Goal: Find contact information: Find contact information

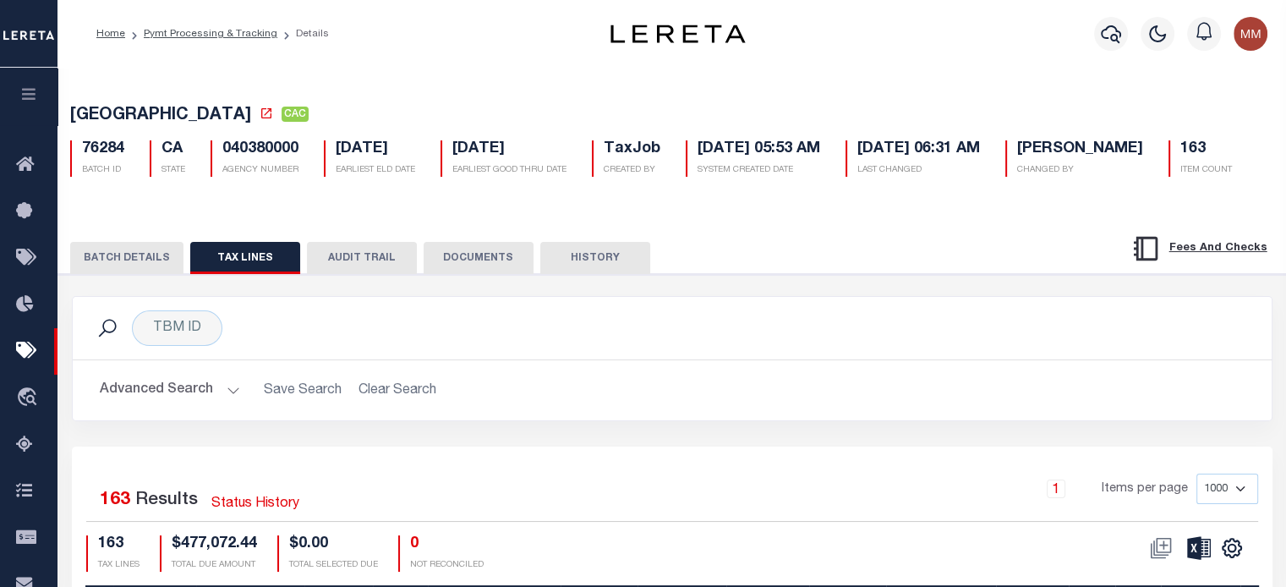
scroll to position [0, 1073]
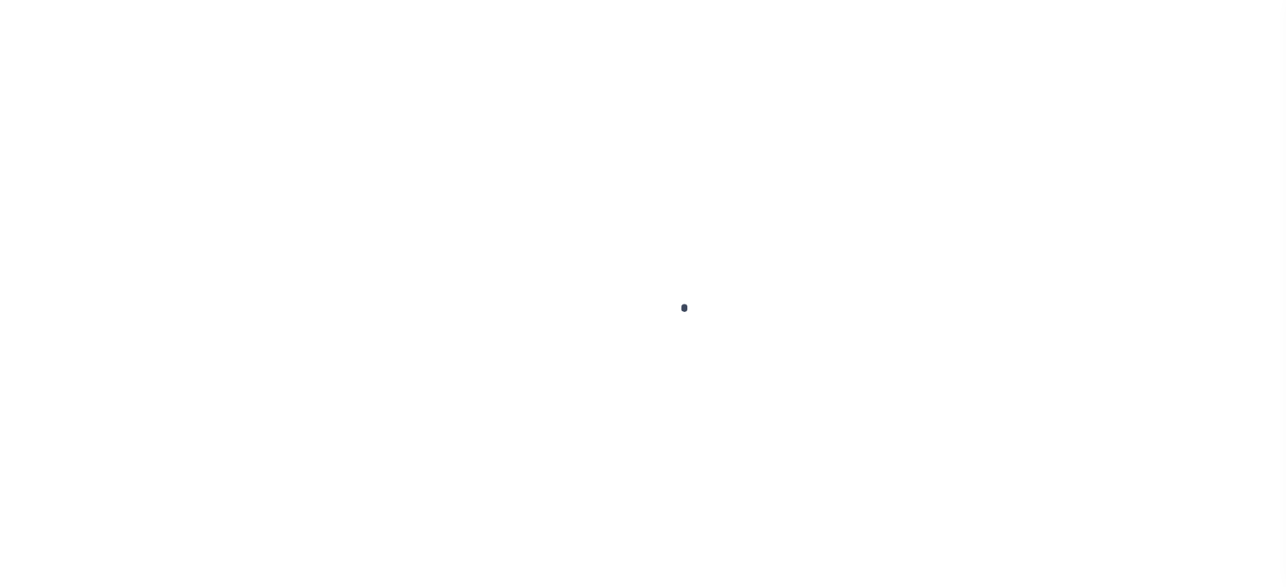
scroll to position [240, 0]
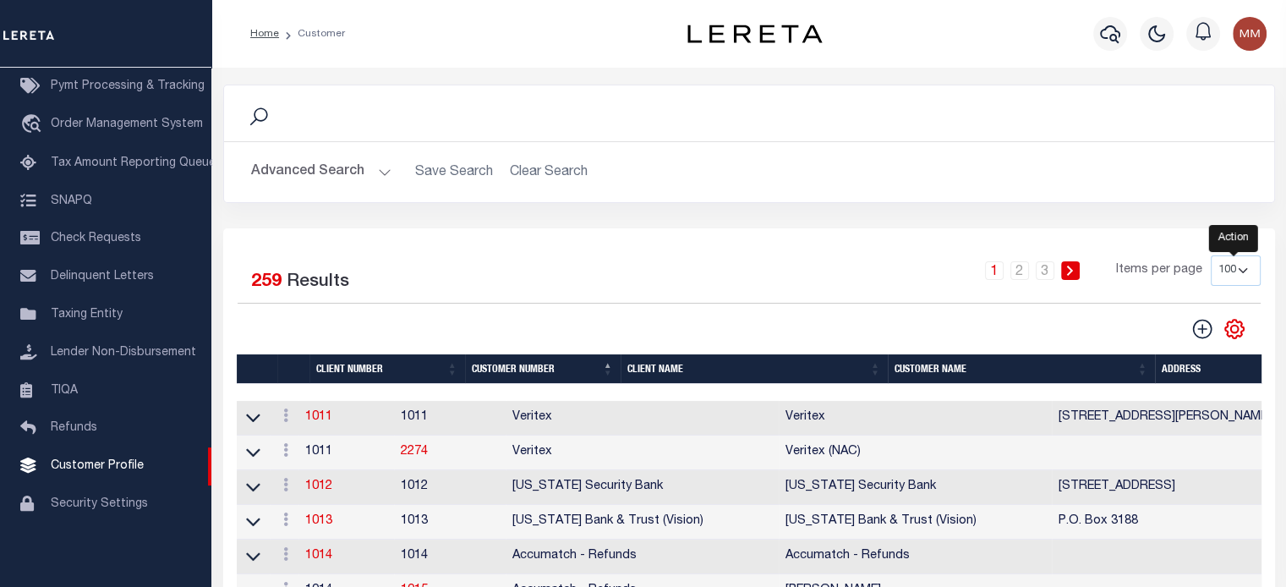
click at [1235, 329] on icon "" at bounding box center [1234, 329] width 22 height 22
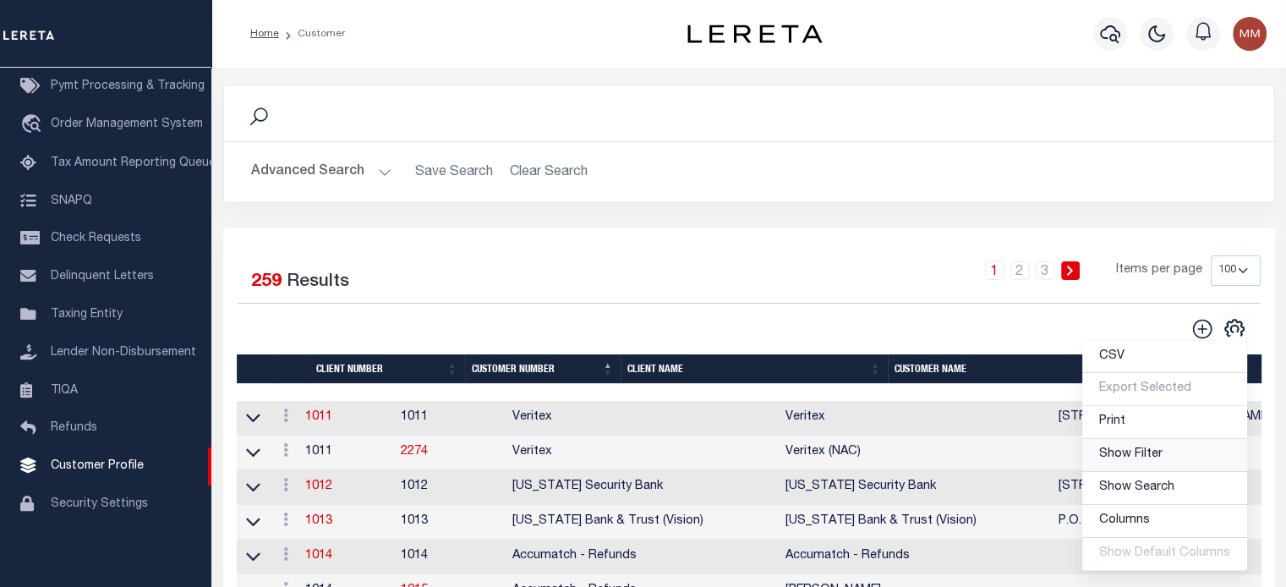
click at [1143, 458] on span "Show Filter" at bounding box center [1130, 454] width 63 height 12
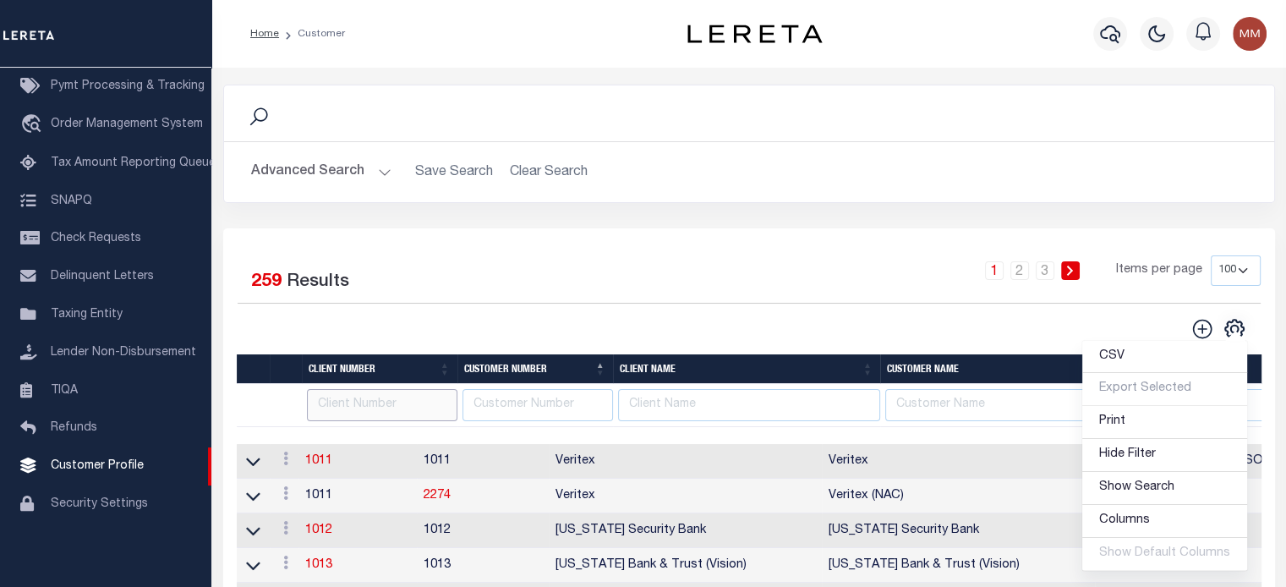
click at [380, 410] on input "text" at bounding box center [382, 405] width 150 height 33
paste input "1100"
type input "1100"
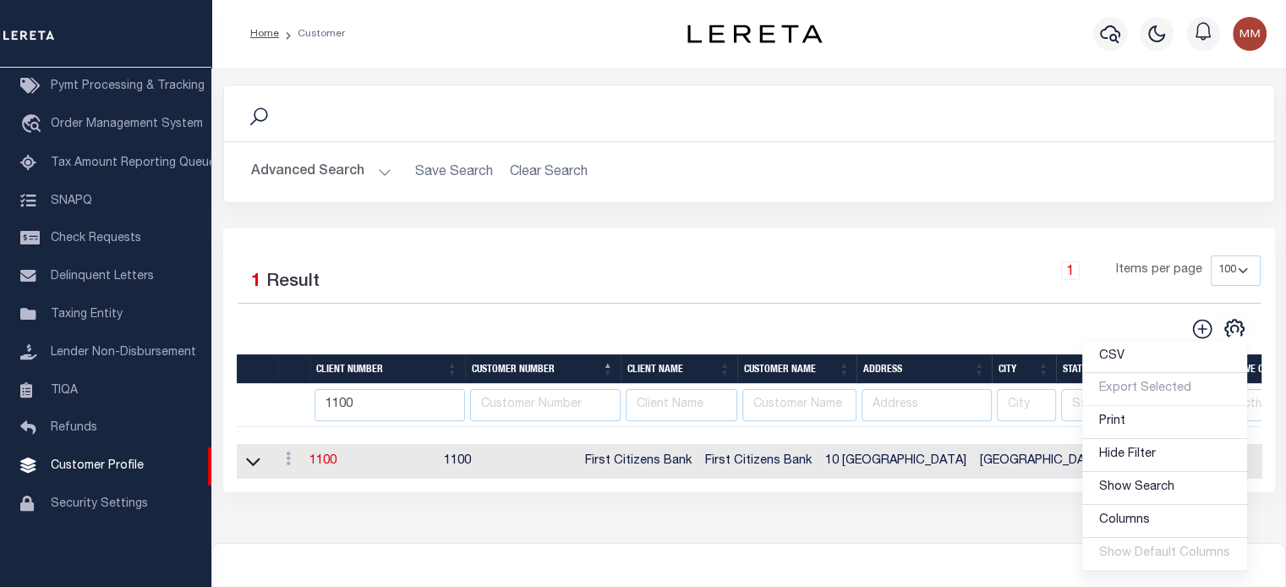
click at [648, 470] on td "First Citizens Bank" at bounding box center [638, 461] width 120 height 35
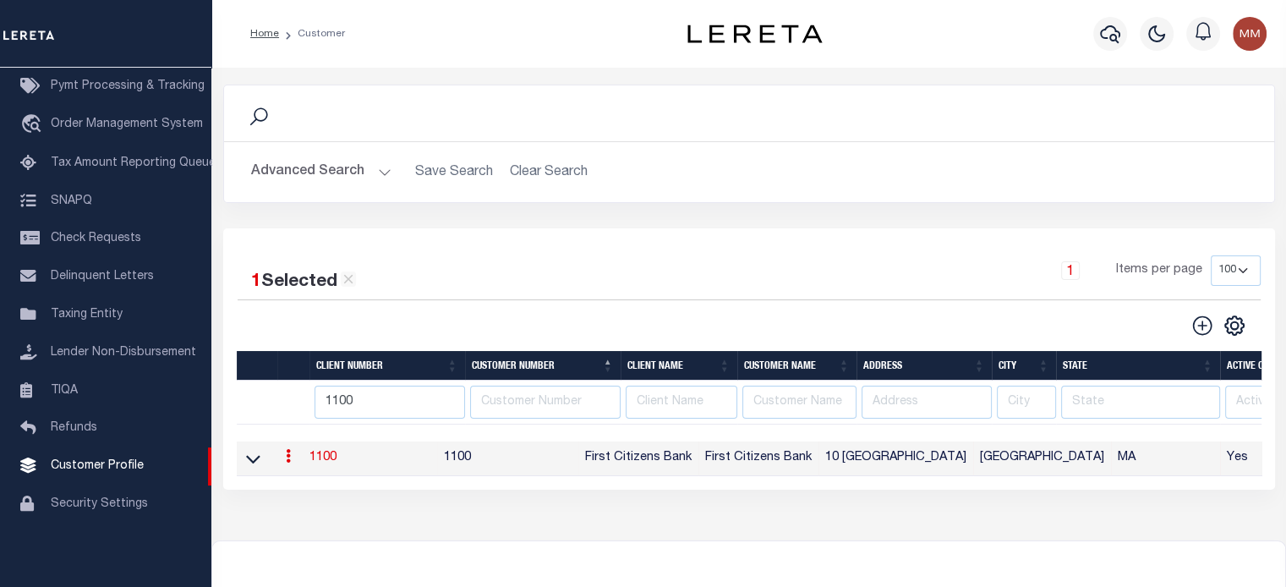
click at [327, 459] on link "1100" at bounding box center [322, 457] width 27 height 12
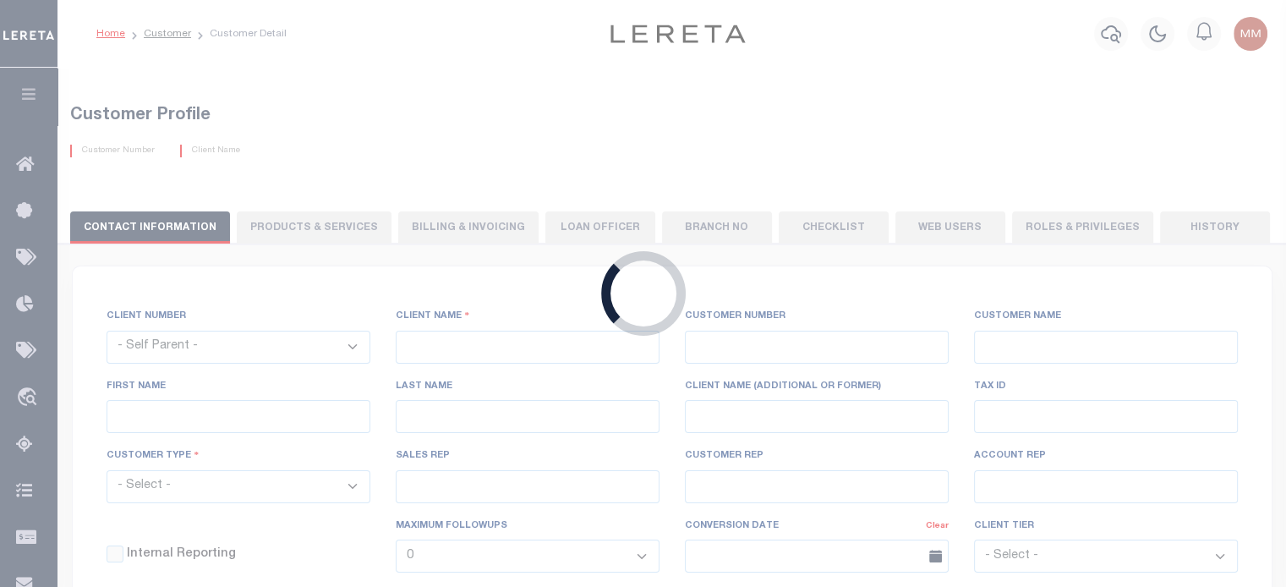
select select
type input "First Citizens Bank"
type input "1100"
type input "First Citizens Bank"
type input "Armine"
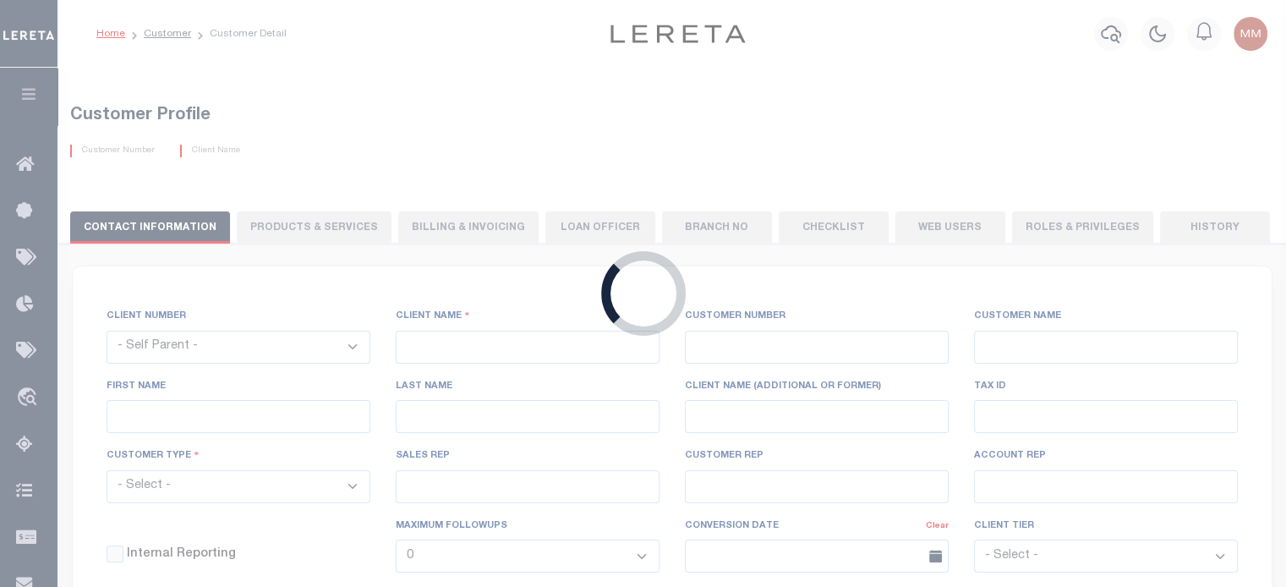
type input "Mankerian"
select select "Mixed Portfolio"
type input "Barbara Kendrick"
type input "Beth Wiebe"
checkbox input "true"
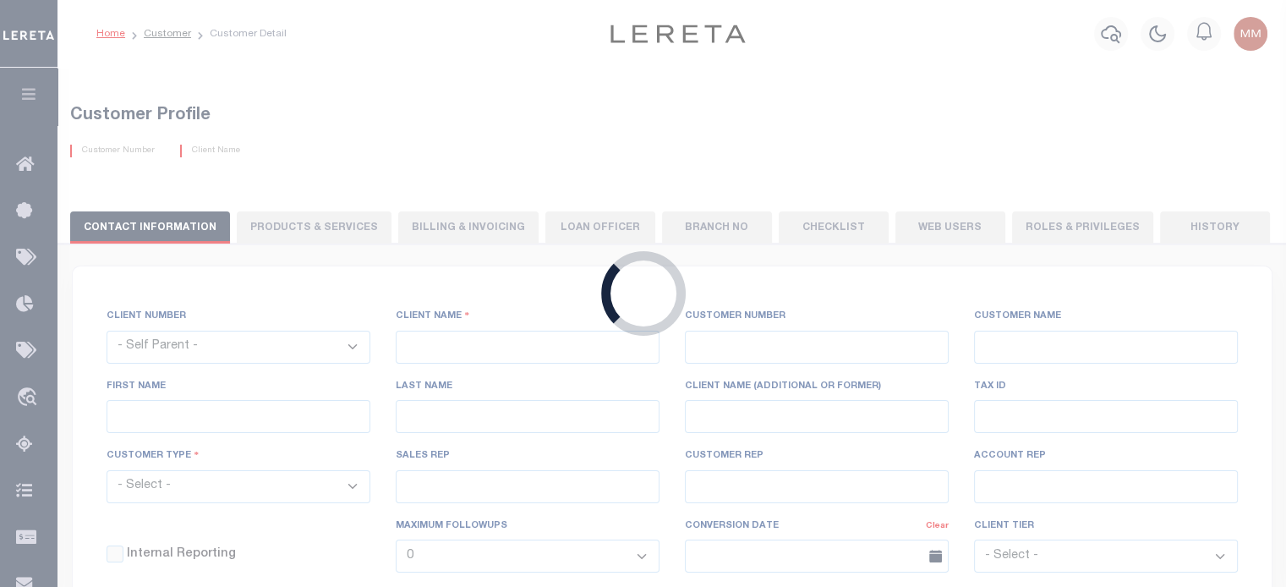
checkbox input "true"
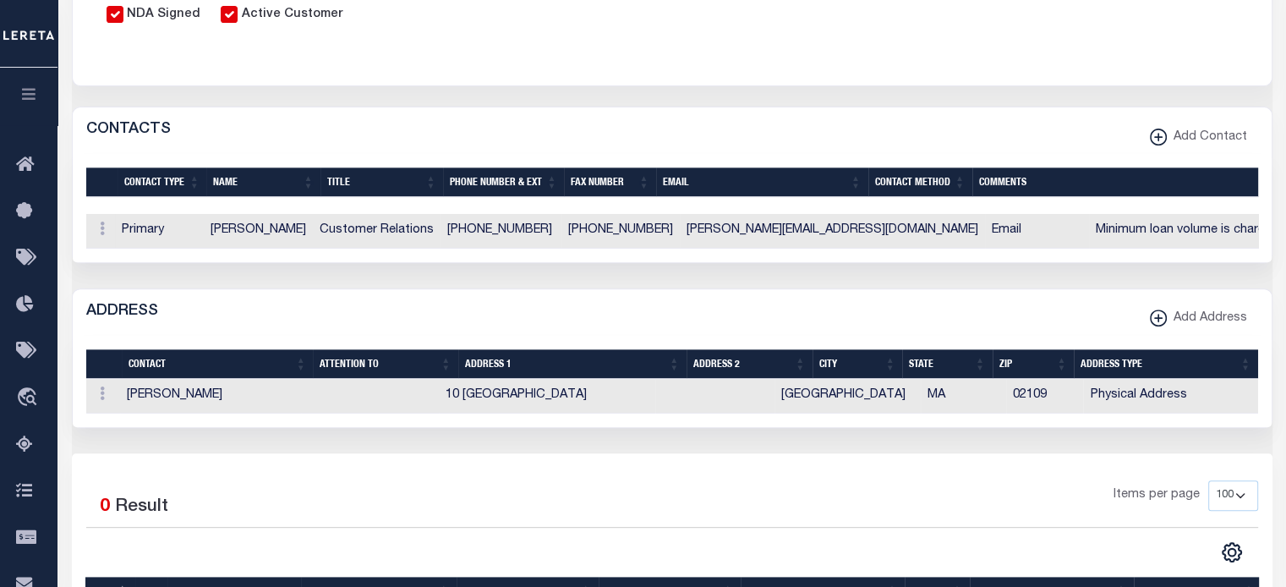
scroll to position [676, 0]
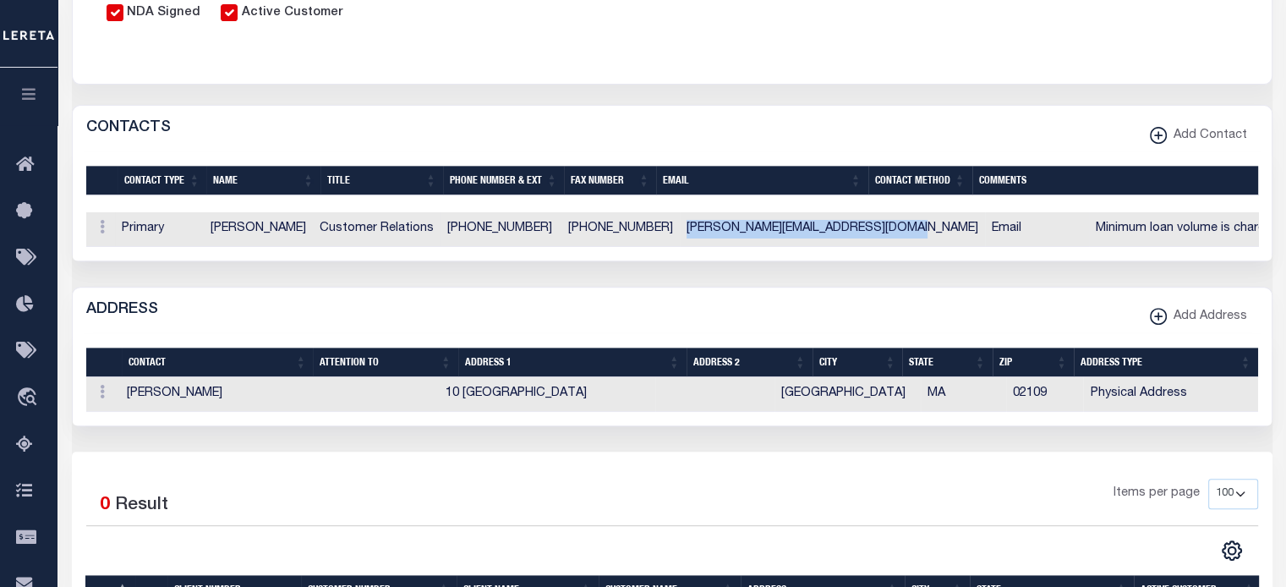
drag, startPoint x: 659, startPoint y: 230, endPoint x: 423, endPoint y: 304, distance: 248.2
click at [862, 239] on td "armine.mankerian@firstcitizens.com" at bounding box center [832, 229] width 305 height 35
copy td "armine.mankerian@firstcitizens.com"
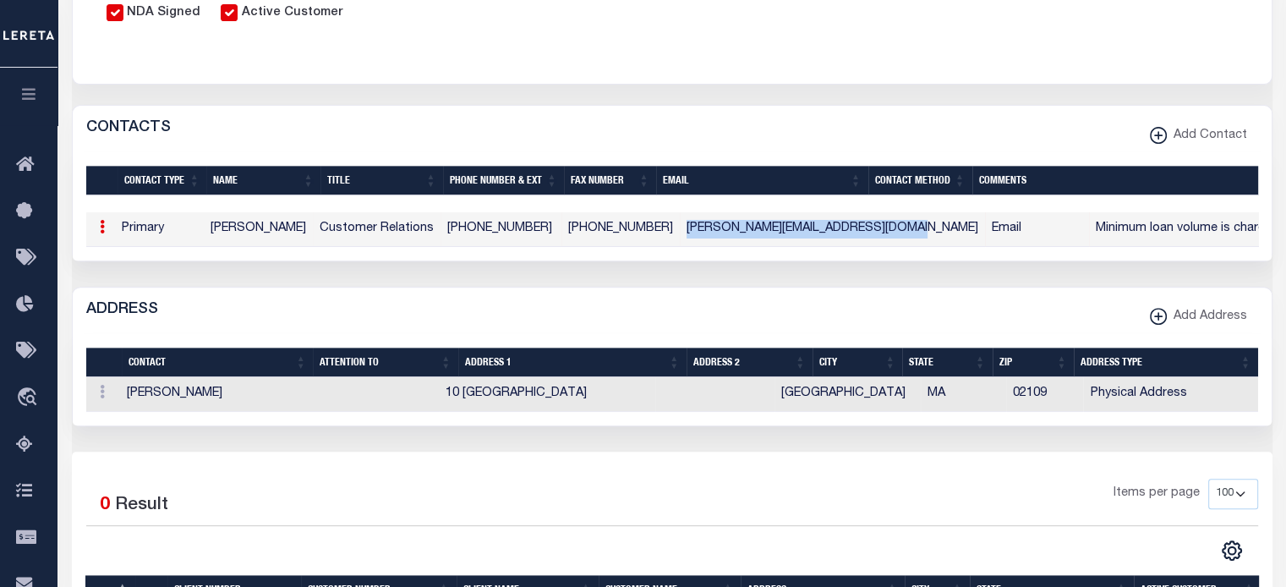
drag, startPoint x: 210, startPoint y: 232, endPoint x: 347, endPoint y: 216, distance: 138.7
click at [322, 231] on tr "ACTIONS Edit Delete Primary Armine Mankerian Customer Relations (626) 535-8511 …" at bounding box center [875, 229] width 1579 height 35
copy td "Armine Mankerian"
drag, startPoint x: 451, startPoint y: 227, endPoint x: 534, endPoint y: 228, distance: 83.7
click at [534, 228] on td "(626) 535-8511" at bounding box center [500, 229] width 121 height 35
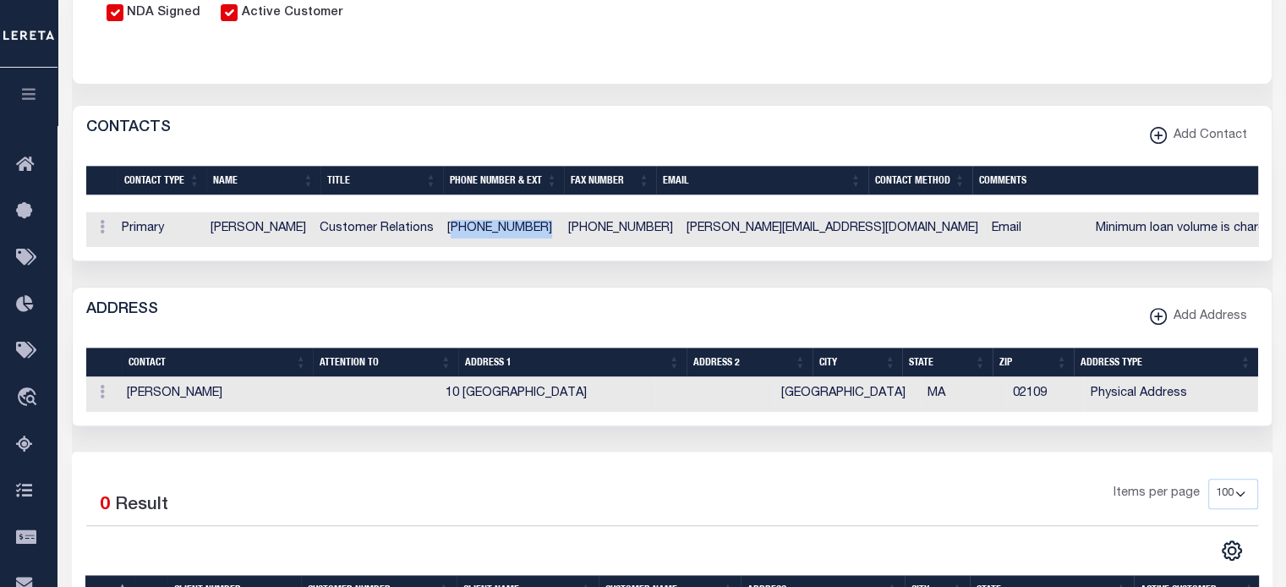
click at [538, 228] on td "(626) 535-8511" at bounding box center [500, 229] width 121 height 35
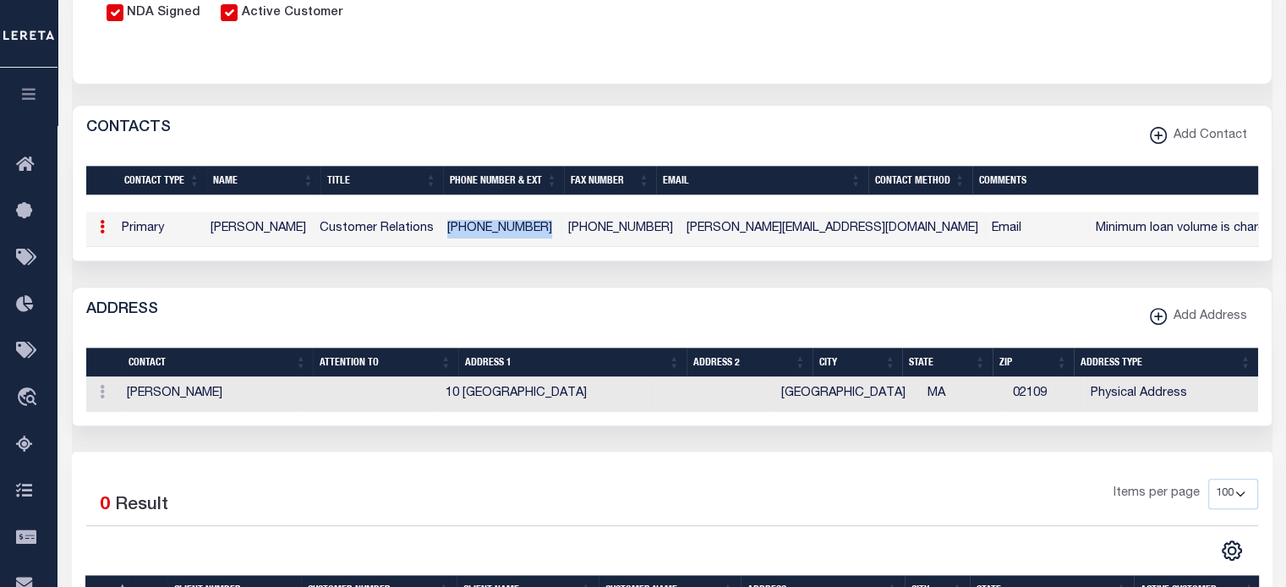
drag, startPoint x: 536, startPoint y: 231, endPoint x: 438, endPoint y: 238, distance: 98.3
click at [440, 238] on tr "ACTIONS Edit Delete Primary Armine Mankerian Customer Relations (626) 535-8511 …" at bounding box center [875, 229] width 1579 height 35
copy tr "(626) 535-8511"
drag, startPoint x: 462, startPoint y: 406, endPoint x: 585, endPoint y: 403, distance: 122.6
click at [585, 403] on td "10 Post Office Square" at bounding box center [547, 394] width 216 height 35
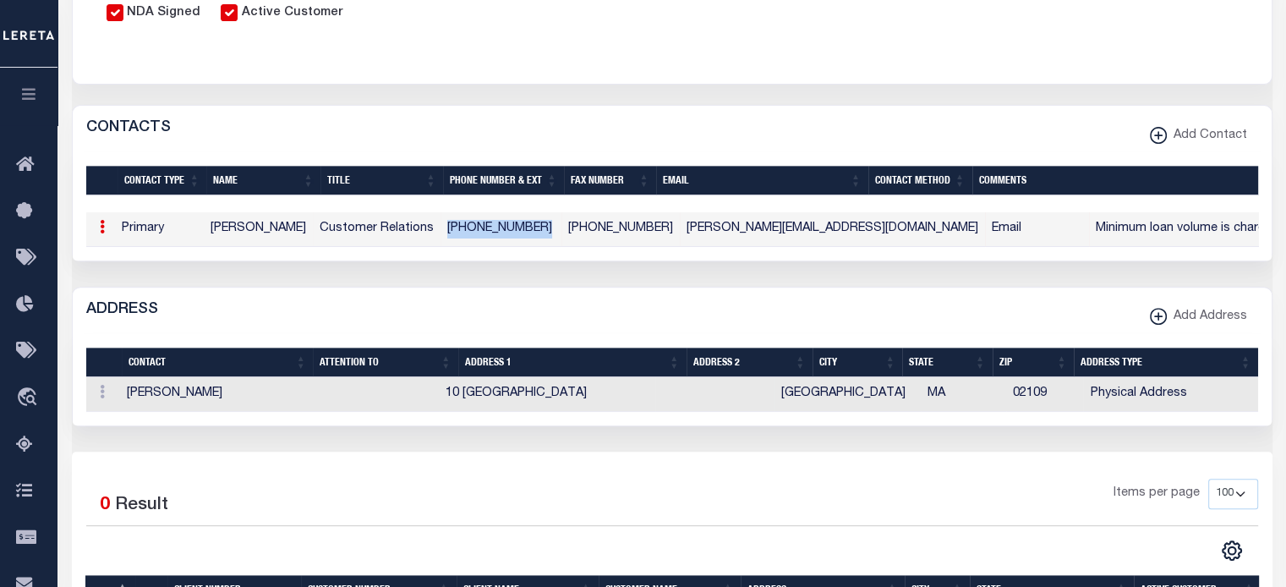
copy td "10 Post Office Square"
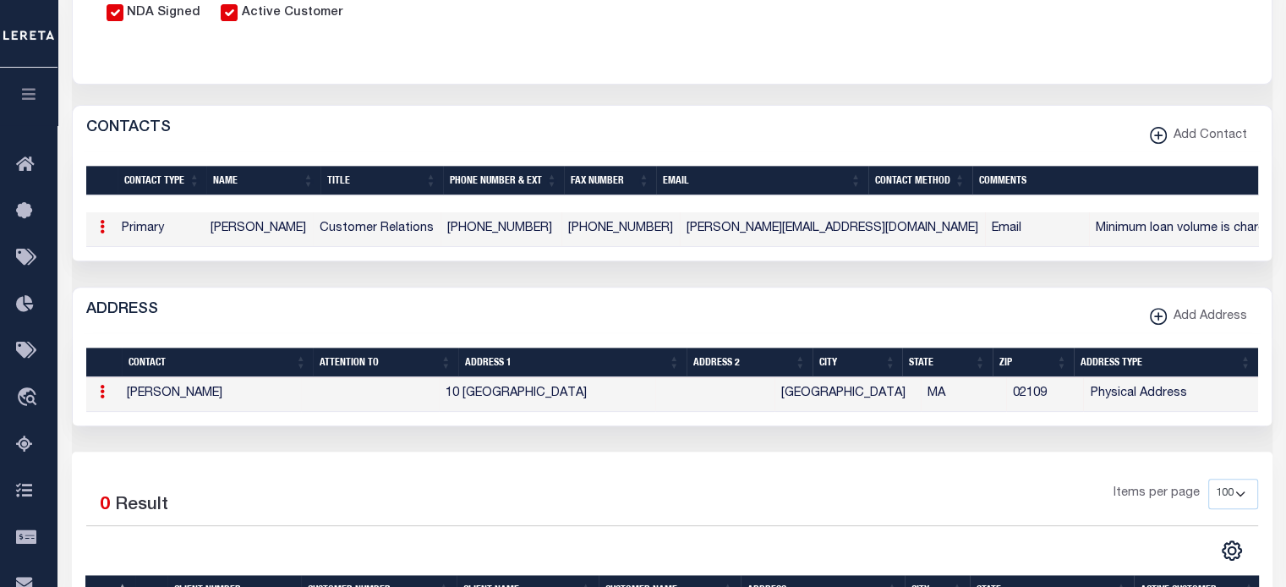
click at [680, 235] on td "armine.mankerian@firstcitizens.com" at bounding box center [832, 229] width 305 height 35
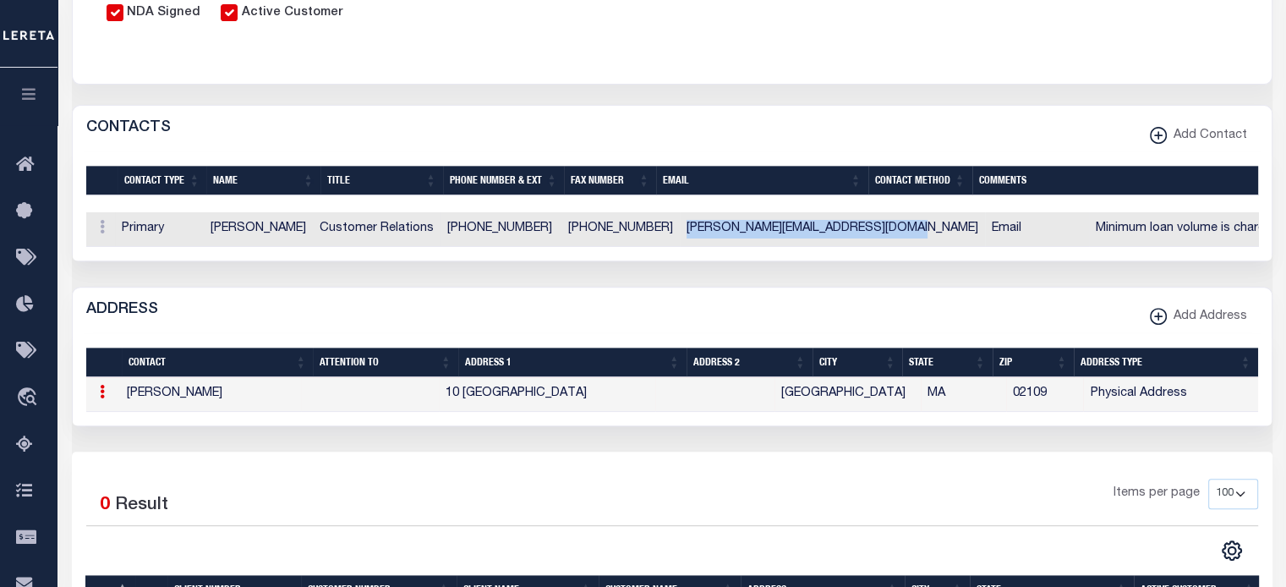
drag, startPoint x: 659, startPoint y: 233, endPoint x: 855, endPoint y: 237, distance: 195.4
click at [867, 229] on tr "ACTIONS Edit Delete Primary Armine Mankerian Customer Relations (626) 535-8511 …" at bounding box center [875, 229] width 1579 height 35
copy td "armine.mankerian@firstcitizens.com"
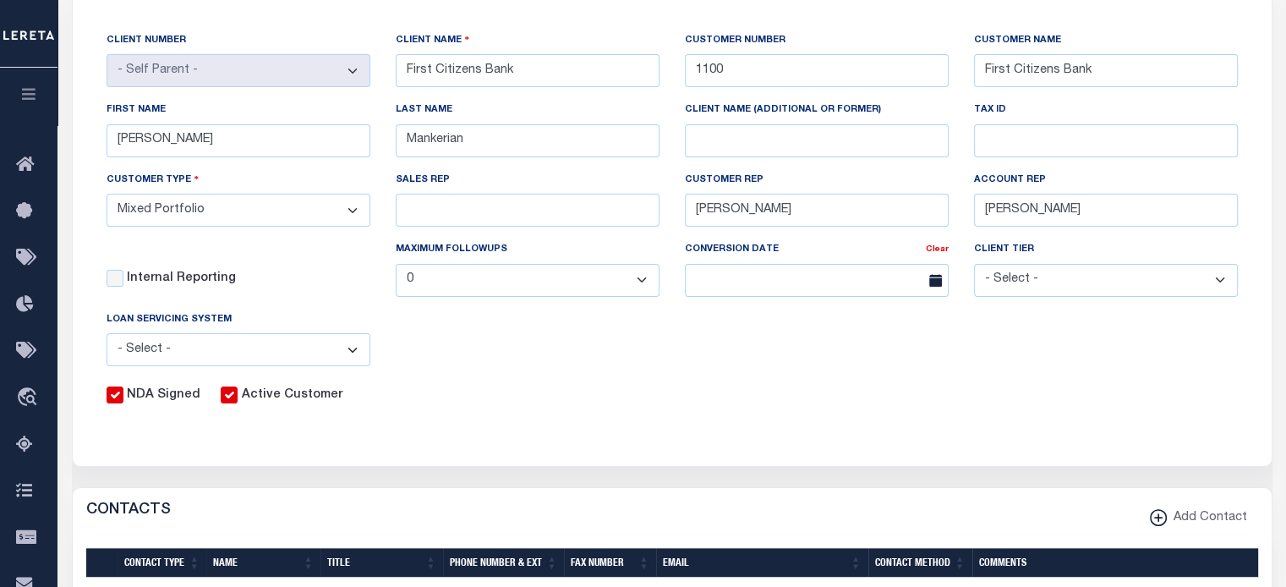
scroll to position [254, 0]
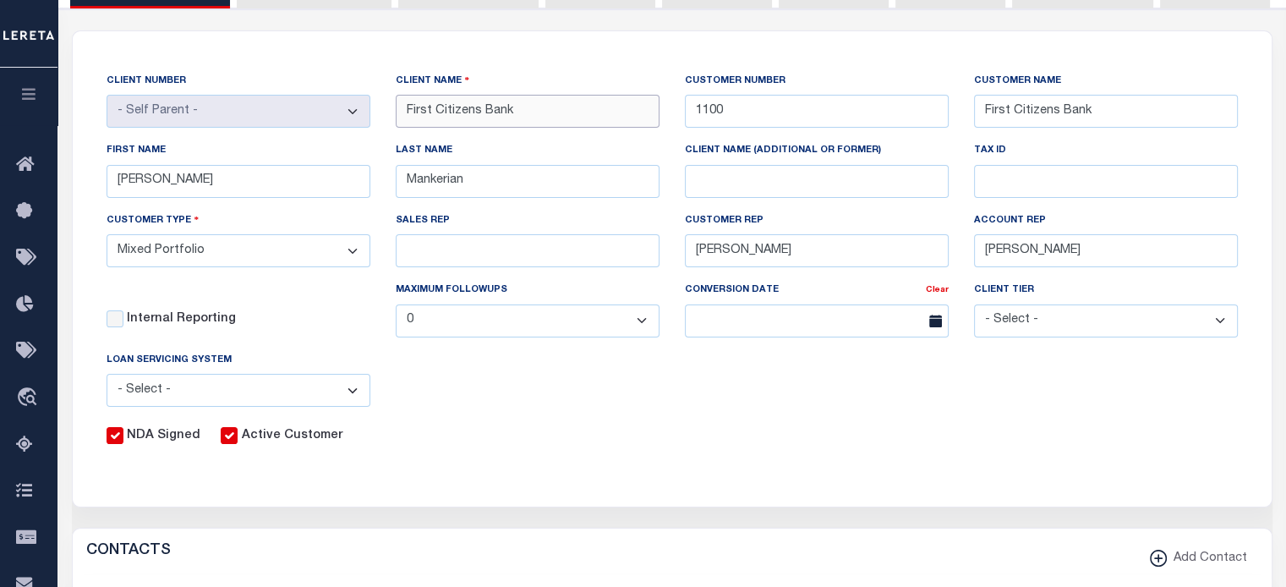
drag, startPoint x: 546, startPoint y: 108, endPoint x: 57, endPoint y: 123, distance: 488.9
click at [65, 118] on div "CLIENT NUMBER - Self Parent - 1011 1012 1013 1014 1016 1017 1018 1019 1035 1036…" at bounding box center [672, 571] width 1245 height 1126
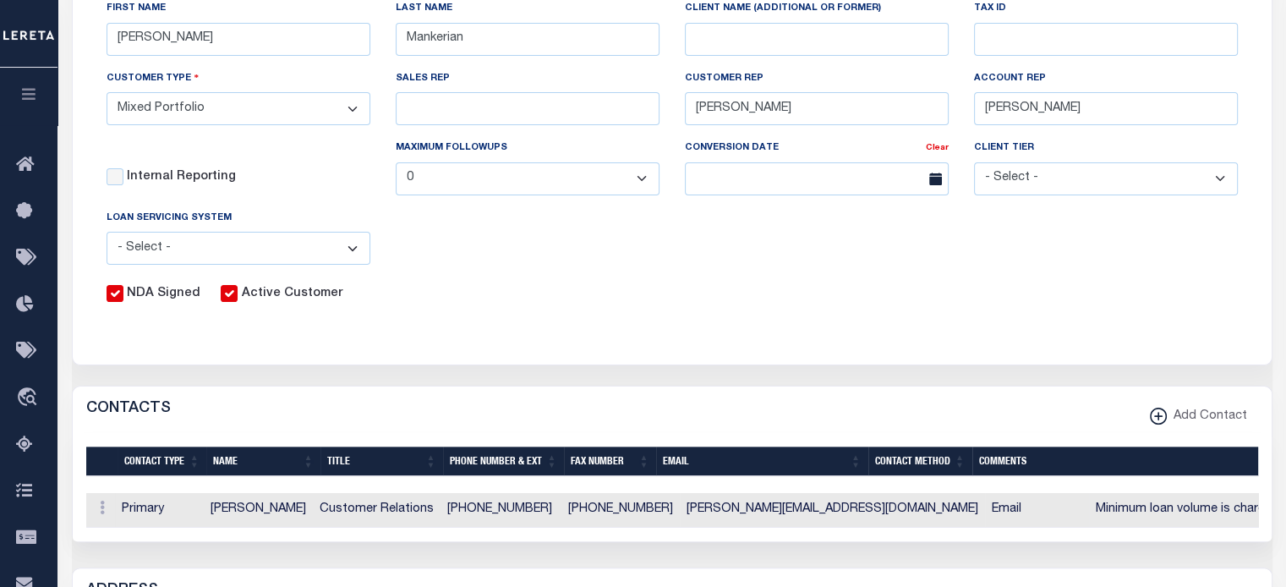
scroll to position [592, 0]
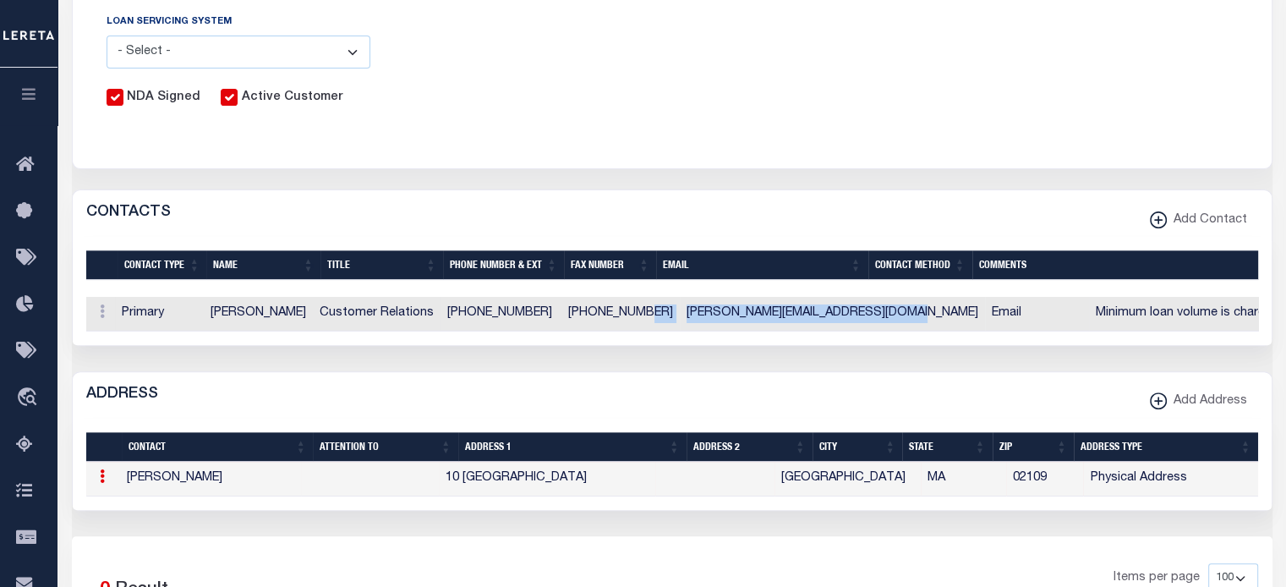
drag, startPoint x: 856, startPoint y: 315, endPoint x: 641, endPoint y: 310, distance: 215.7
click at [643, 311] on tr "ACTIONS Edit Delete Primary Armine Mankerian Customer Relations (626) 535-8511 …" at bounding box center [875, 314] width 1579 height 35
copy tr "8 armine.mankerian@firstcitizens.com"
drag, startPoint x: 635, startPoint y: 351, endPoint x: 717, endPoint y: 335, distance: 83.6
click at [636, 345] on div "1 Selected 1 Result Items per page" at bounding box center [672, 291] width 1199 height 108
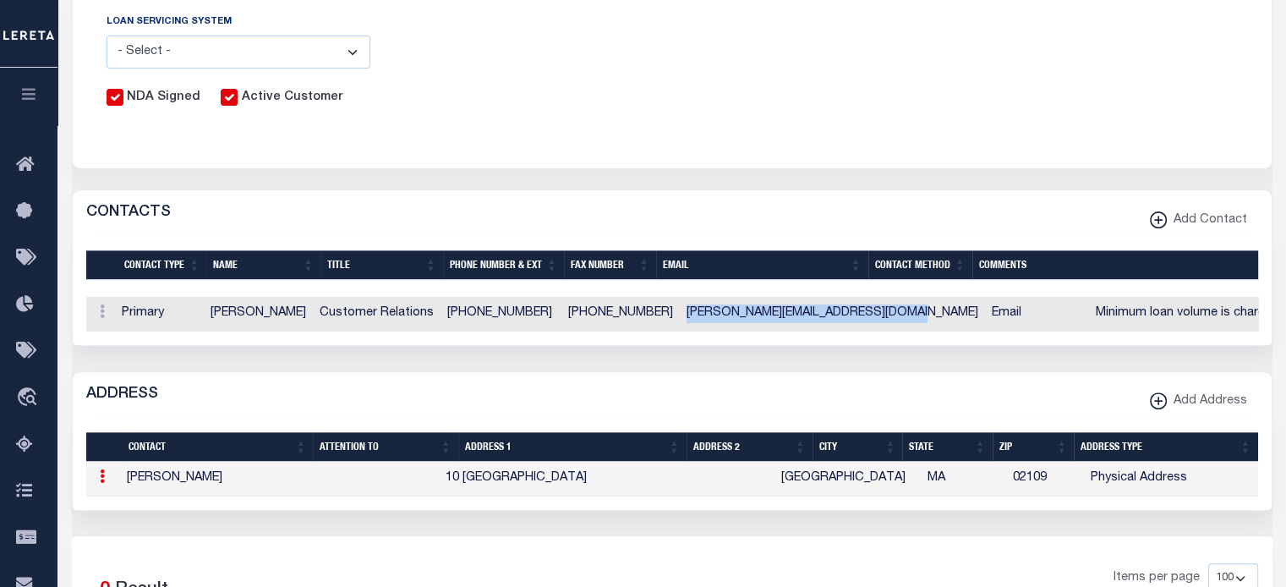
drag, startPoint x: 862, startPoint y: 315, endPoint x: 657, endPoint y: 312, distance: 204.6
click at [680, 312] on td "armine.mankerian@firstcitizens.com" at bounding box center [832, 314] width 305 height 35
copy td "armine.mankerian@firstcitizens.com"
